Goal: Task Accomplishment & Management: Use online tool/utility

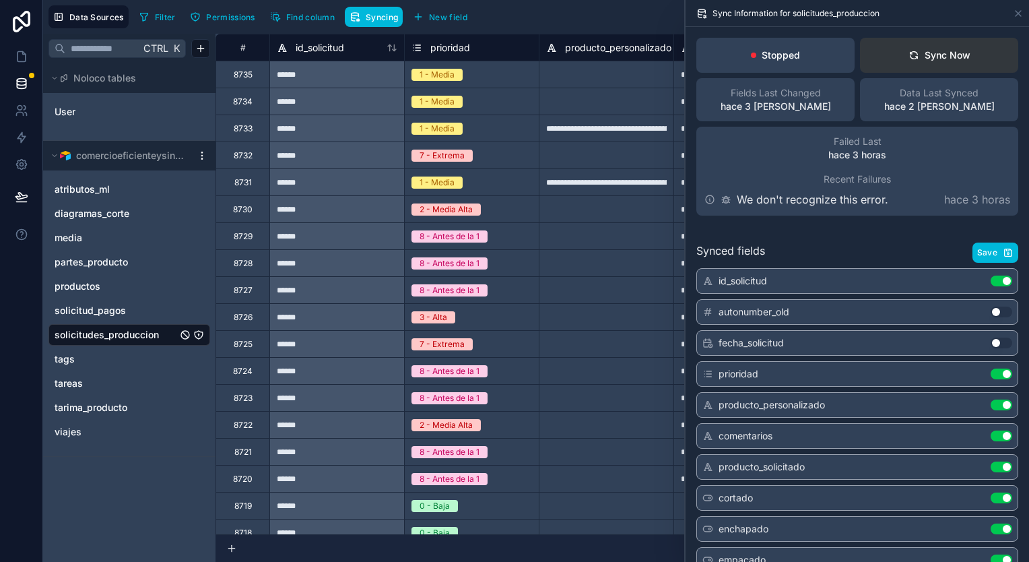
click at [935, 49] on div "Sync Now" at bounding box center [940, 55] width 62 height 13
click at [879, 67] on button "Sync Now" at bounding box center [939, 55] width 158 height 35
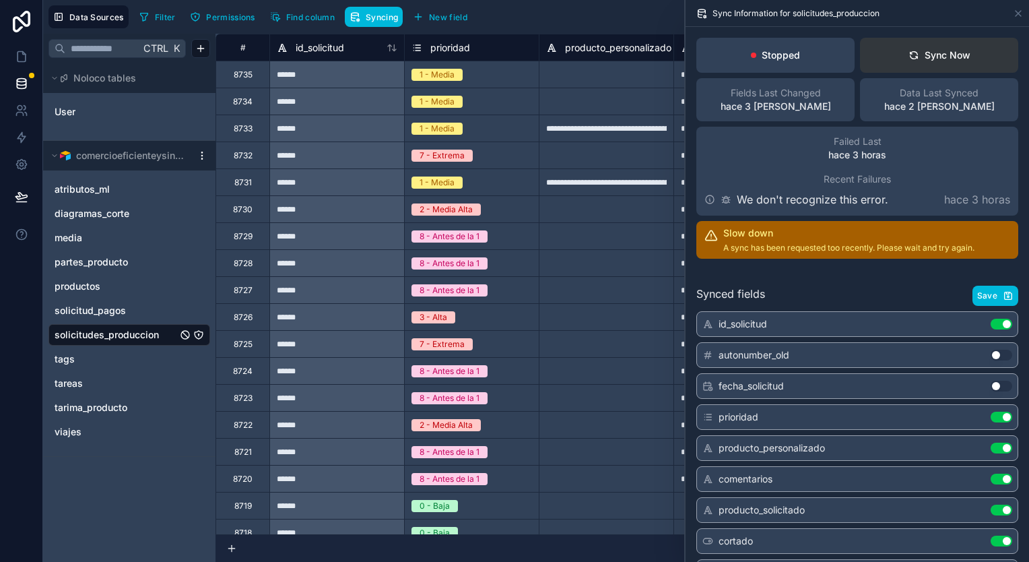
click at [926, 68] on button "Sync Now" at bounding box center [939, 55] width 158 height 35
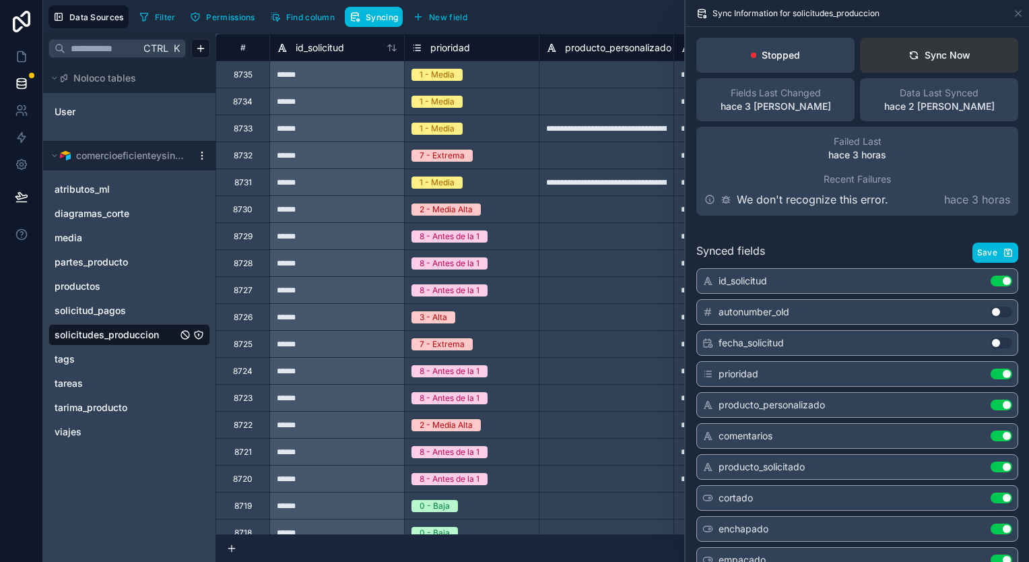
click at [926, 68] on button "Sync Now" at bounding box center [939, 55] width 158 height 35
click at [927, 70] on button "Sync Now" at bounding box center [939, 55] width 158 height 35
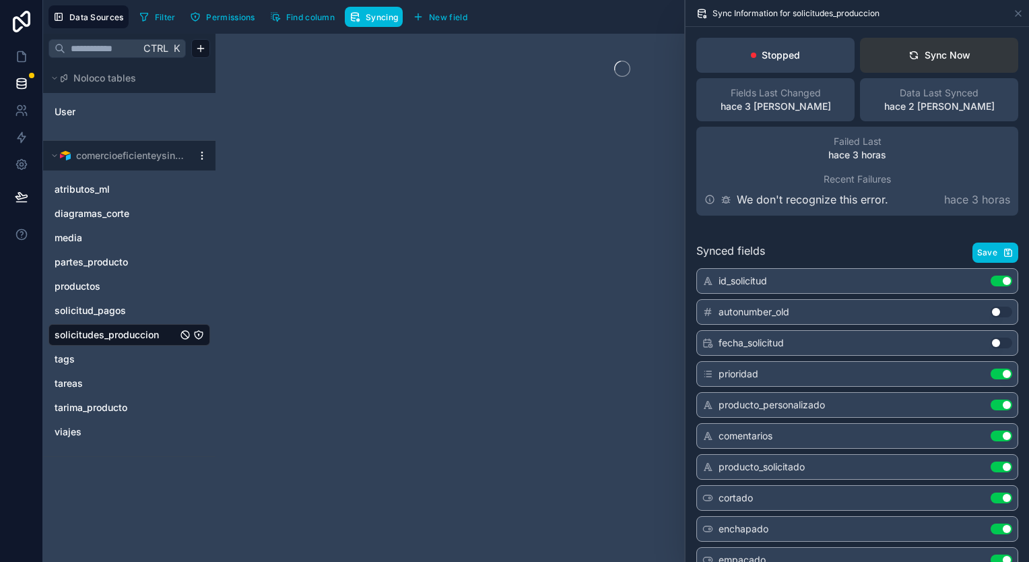
click at [927, 70] on button "Sync Now" at bounding box center [939, 55] width 158 height 35
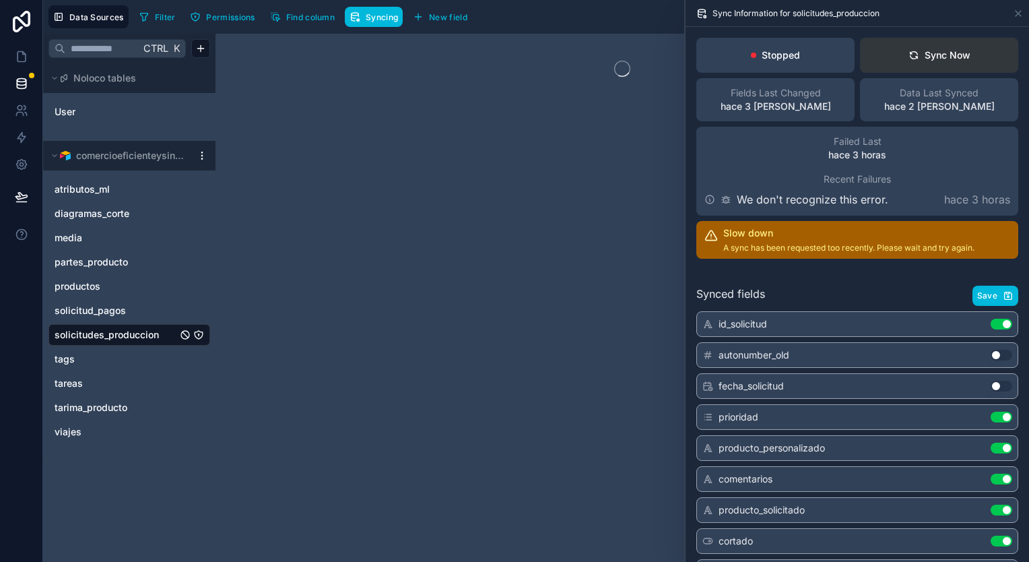
click at [927, 70] on button "Sync Now" at bounding box center [939, 55] width 158 height 35
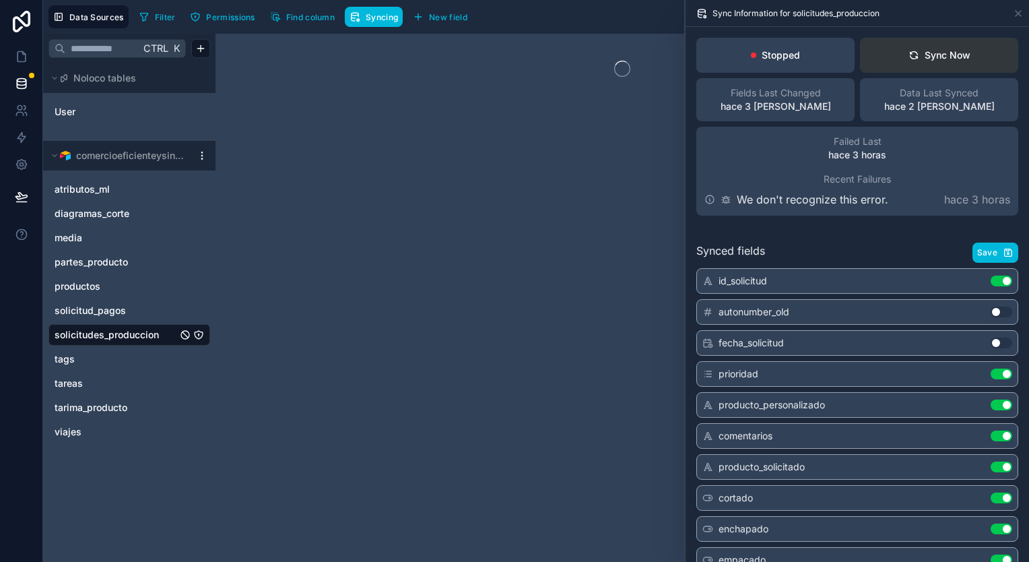
click at [927, 70] on button "Sync Now" at bounding box center [939, 55] width 158 height 35
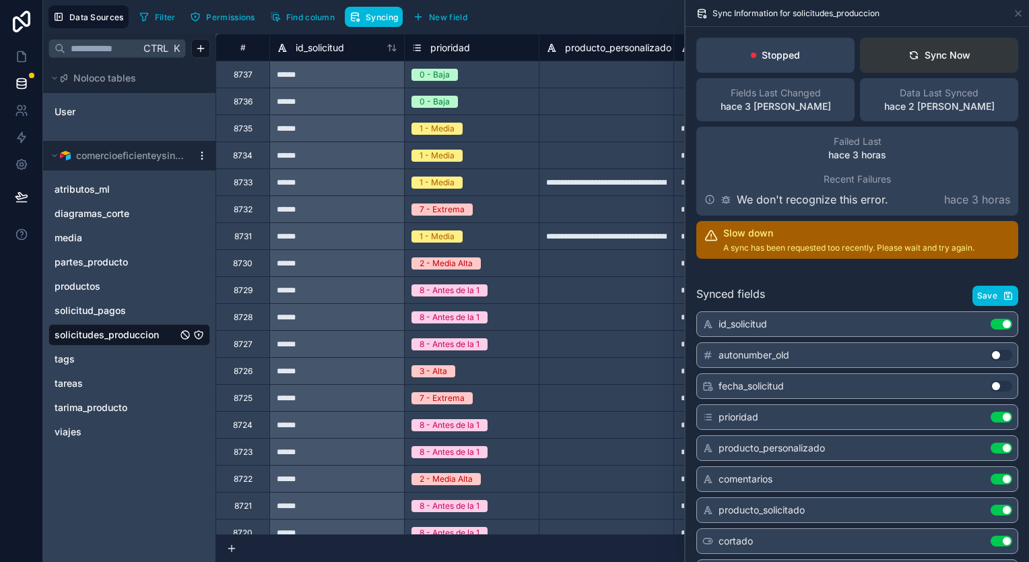
click at [954, 61] on div "Sync Now" at bounding box center [940, 55] width 62 height 13
